Goal: Task Accomplishment & Management: Complete application form

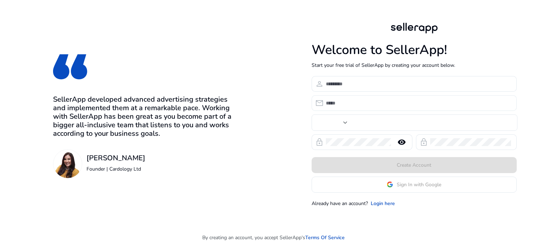
type input "***"
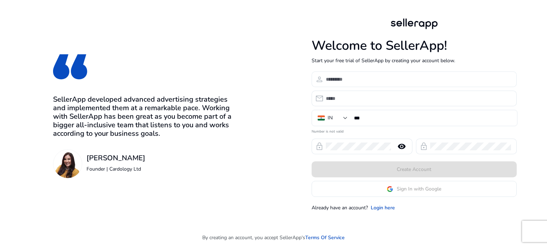
click at [374, 85] on div at bounding box center [418, 80] width 185 height 16
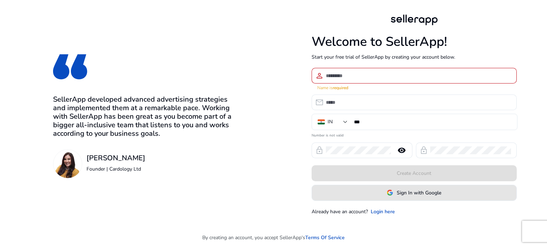
drag, startPoint x: 421, startPoint y: 192, endPoint x: 421, endPoint y: 196, distance: 4.3
click at [421, 195] on button "Sign In with Google" at bounding box center [413, 193] width 205 height 16
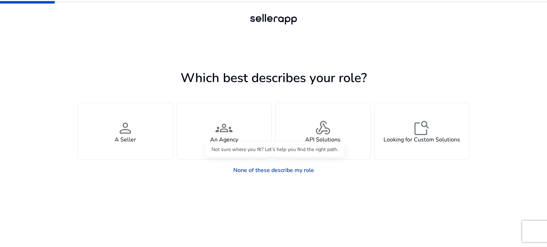
click at [297, 171] on link "None of these describe my role" at bounding box center [273, 170] width 92 height 14
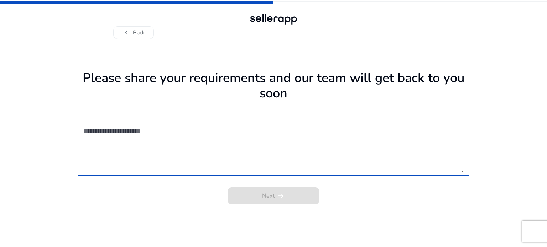
click at [289, 171] on textarea at bounding box center [273, 147] width 380 height 51
click at [289, 169] on textarea at bounding box center [273, 147] width 380 height 51
click at [130, 136] on textarea at bounding box center [273, 147] width 380 height 51
click at [252, 118] on div at bounding box center [273, 147] width 380 height 58
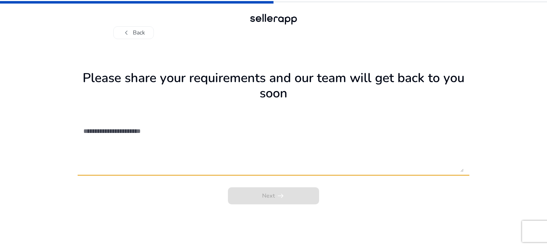
drag, startPoint x: 135, startPoint y: 120, endPoint x: 135, endPoint y: 131, distance: 10.3
click at [135, 125] on div at bounding box center [273, 147] width 380 height 58
click at [135, 131] on textarea at bounding box center [273, 147] width 380 height 51
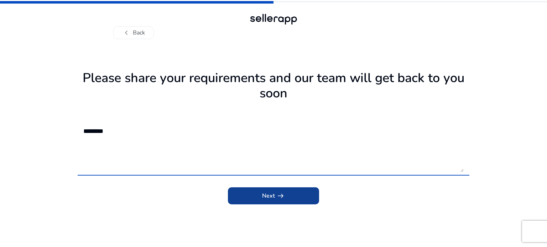
type textarea "********"
click at [296, 201] on span "submit" at bounding box center [273, 196] width 91 height 17
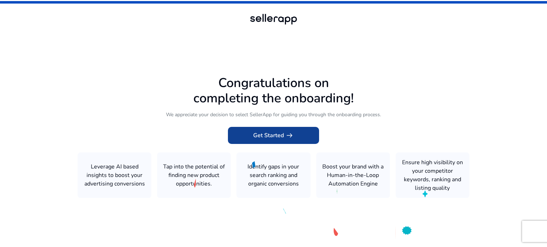
drag, startPoint x: 255, startPoint y: 136, endPoint x: 244, endPoint y: 135, distance: 11.5
click at [251, 136] on button "Get Started arrow_right_alt" at bounding box center [273, 135] width 91 height 17
click at [241, 133] on span at bounding box center [273, 135] width 91 height 17
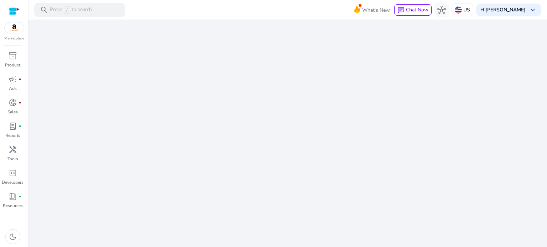
click at [167, 13] on mat-toolbar "search Press / to search What's New chat Chat Now hub US Hi IRFAN SYED keyboard…" at bounding box center [287, 10] width 518 height 20
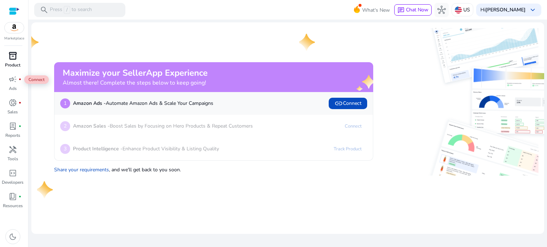
click at [13, 67] on p "Product" at bounding box center [12, 65] width 15 height 6
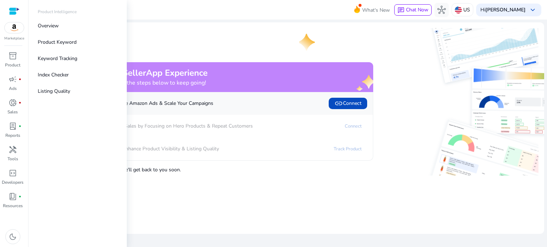
click at [14, 25] on img at bounding box center [14, 27] width 19 height 11
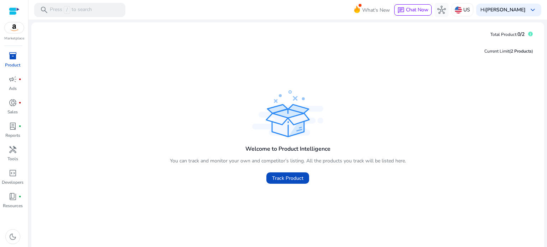
click at [9, 28] on img at bounding box center [14, 27] width 19 height 11
click at [14, 161] on p "Tools" at bounding box center [12, 159] width 11 height 6
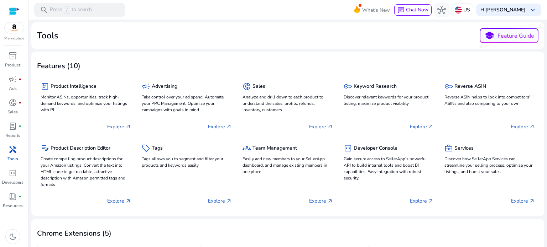
click at [9, 19] on div at bounding box center [14, 11] width 11 height 22
click at [7, 27] on img at bounding box center [14, 27] width 19 height 11
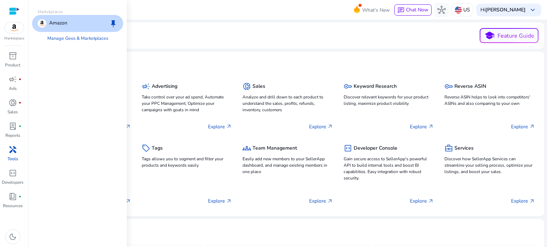
click at [77, 21] on div "Amazon keep" at bounding box center [77, 23] width 91 height 17
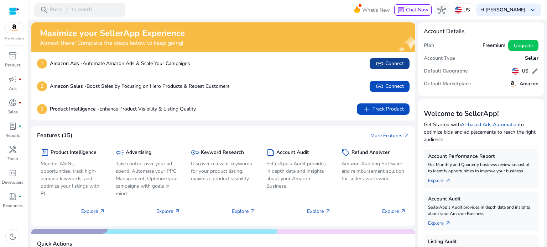
click at [393, 57] on span at bounding box center [389, 63] width 40 height 17
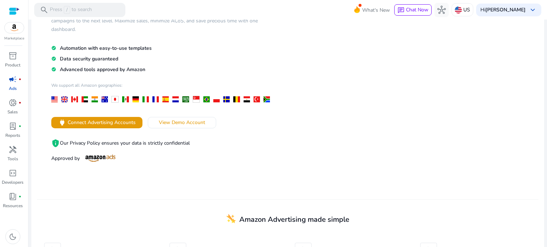
scroll to position [71, 0]
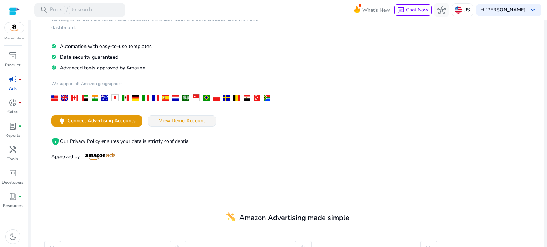
click at [187, 126] on span at bounding box center [182, 120] width 68 height 17
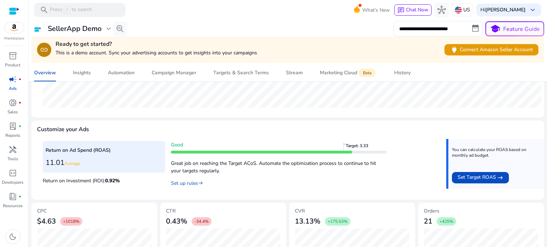
scroll to position [277, 0]
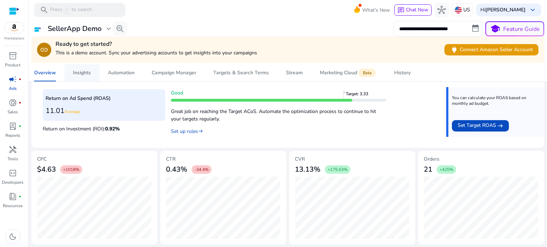
click at [75, 75] on div "Insights" at bounding box center [82, 72] width 18 height 5
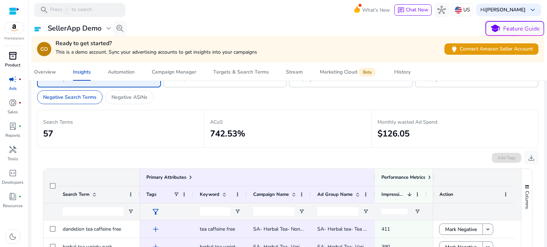
scroll to position [36, 0]
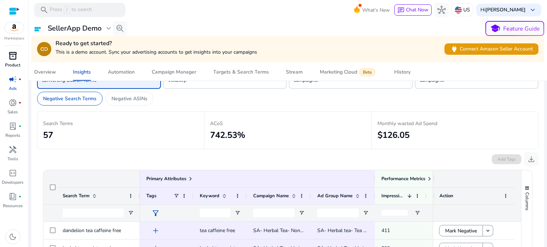
click at [10, 62] on p "Product" at bounding box center [12, 65] width 15 height 6
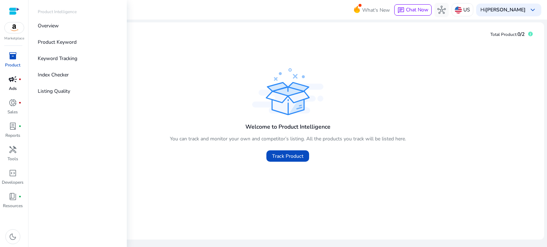
click at [10, 91] on p "Ads" at bounding box center [13, 88] width 8 height 6
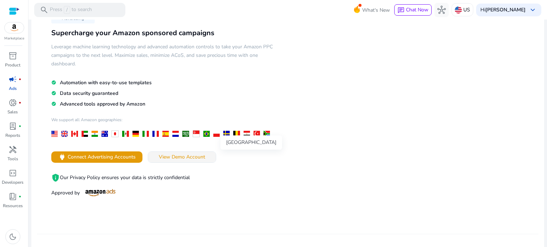
scroll to position [36, 0]
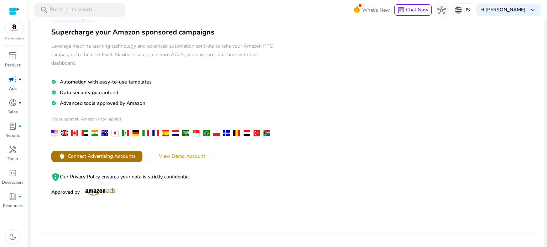
click at [112, 155] on span "Connect Advertising Accounts" at bounding box center [102, 156] width 68 height 7
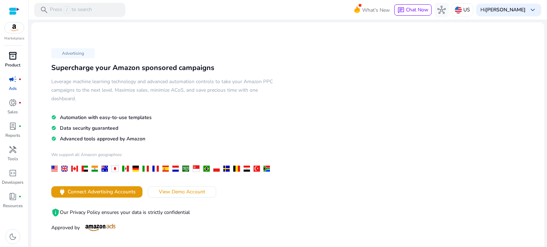
click at [9, 56] on span "inventory_2" at bounding box center [13, 56] width 9 height 9
